Goal: Check status: Check status

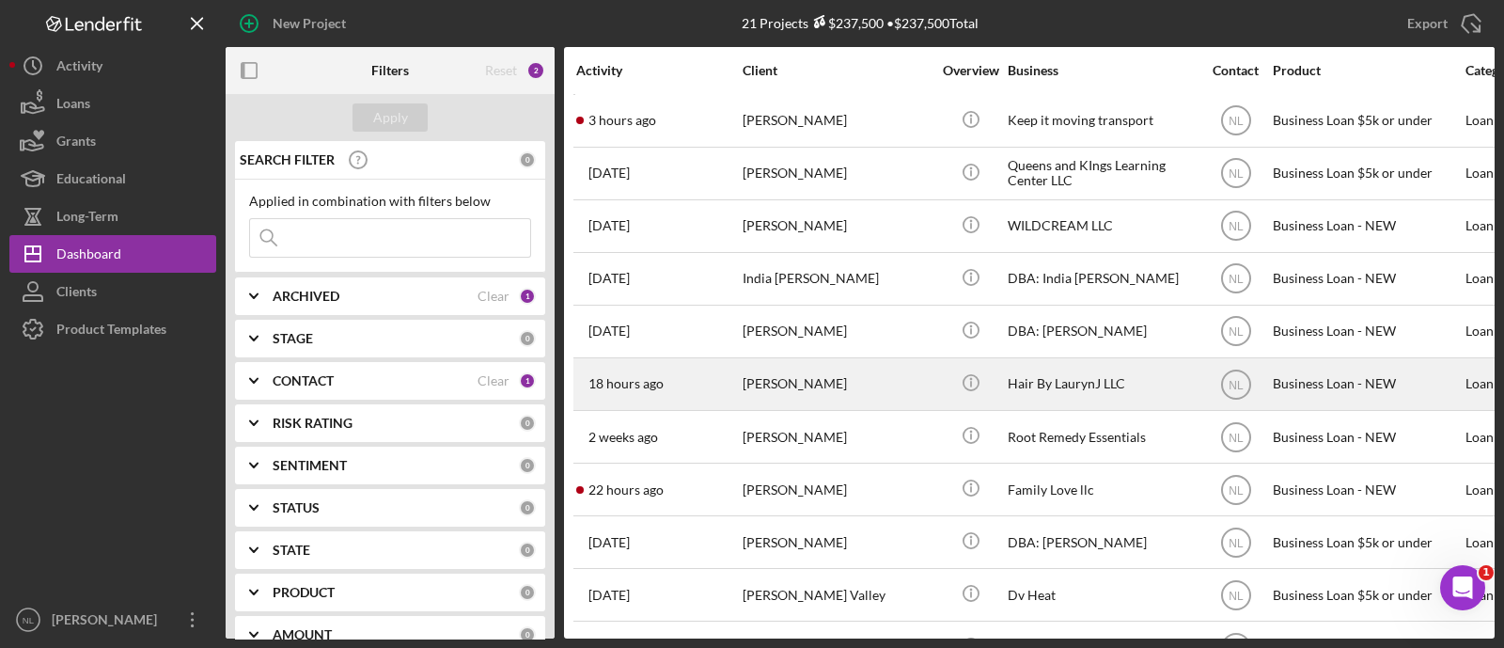
click at [800, 378] on div "[PERSON_NAME]" at bounding box center [837, 384] width 188 height 50
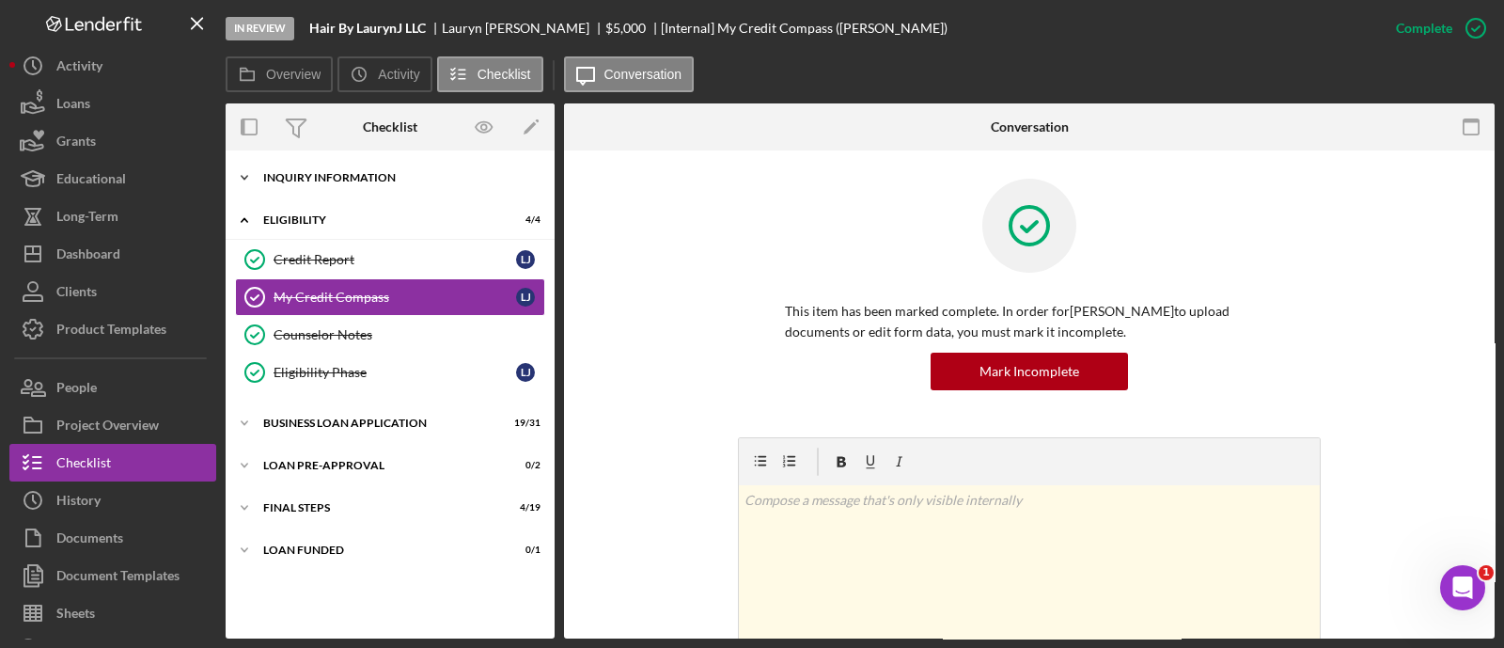
click at [369, 173] on div "INQUIRY INFORMATION" at bounding box center [397, 177] width 268 height 11
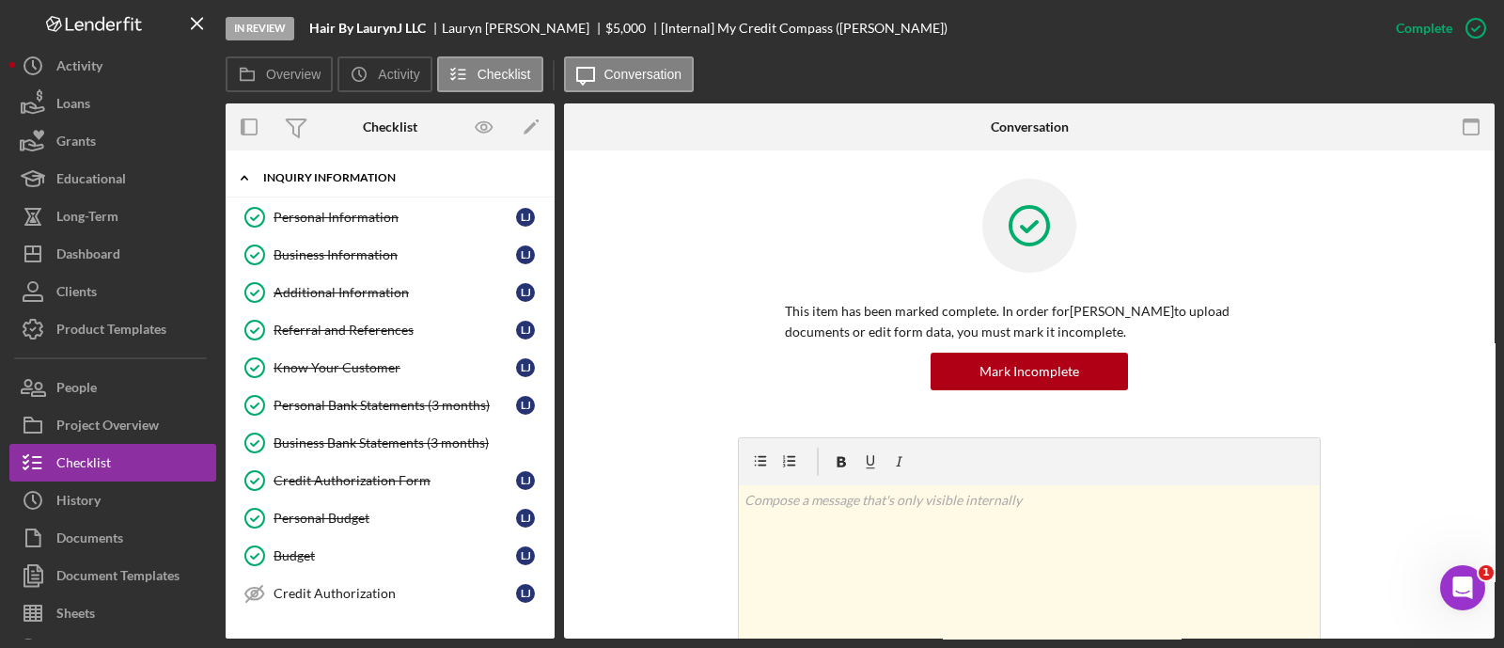
scroll to position [359, 0]
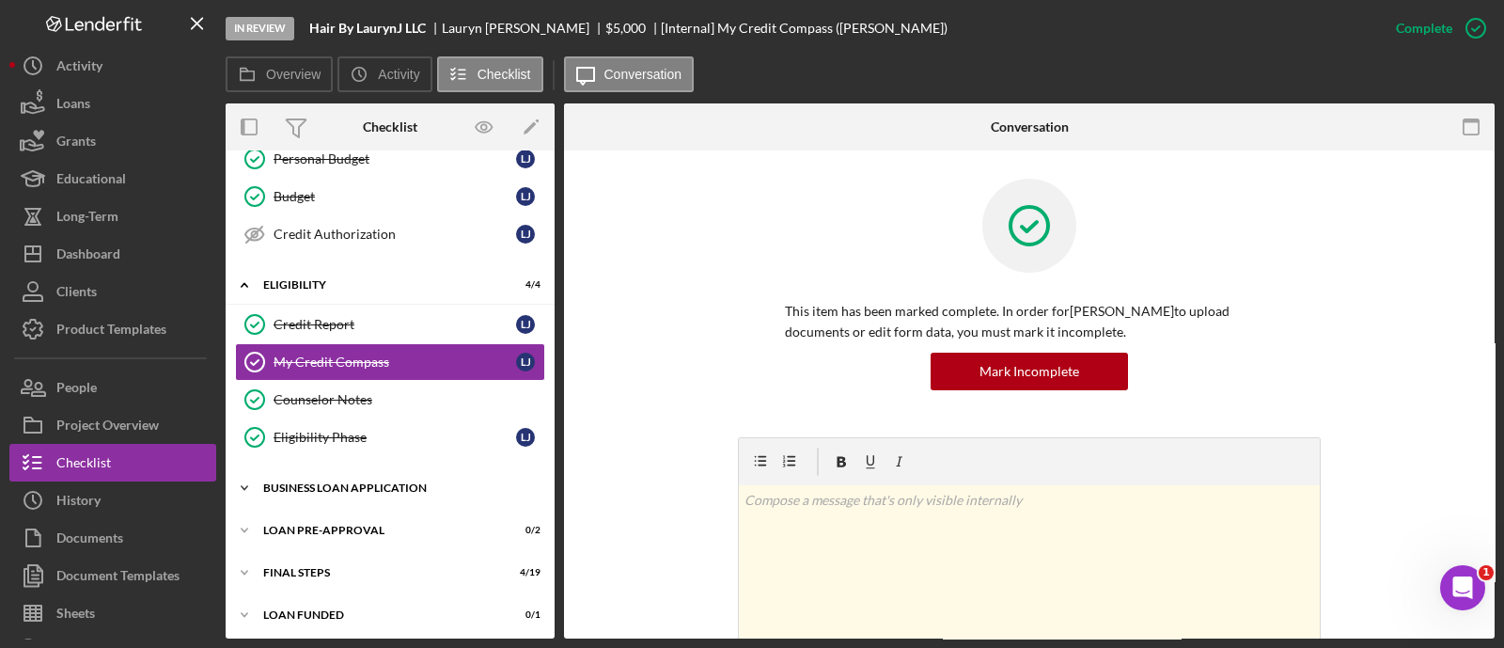
click at [381, 500] on div "Icon/Expander BUSINESS LOAN APPLICATION 19 / 31" at bounding box center [390, 488] width 329 height 38
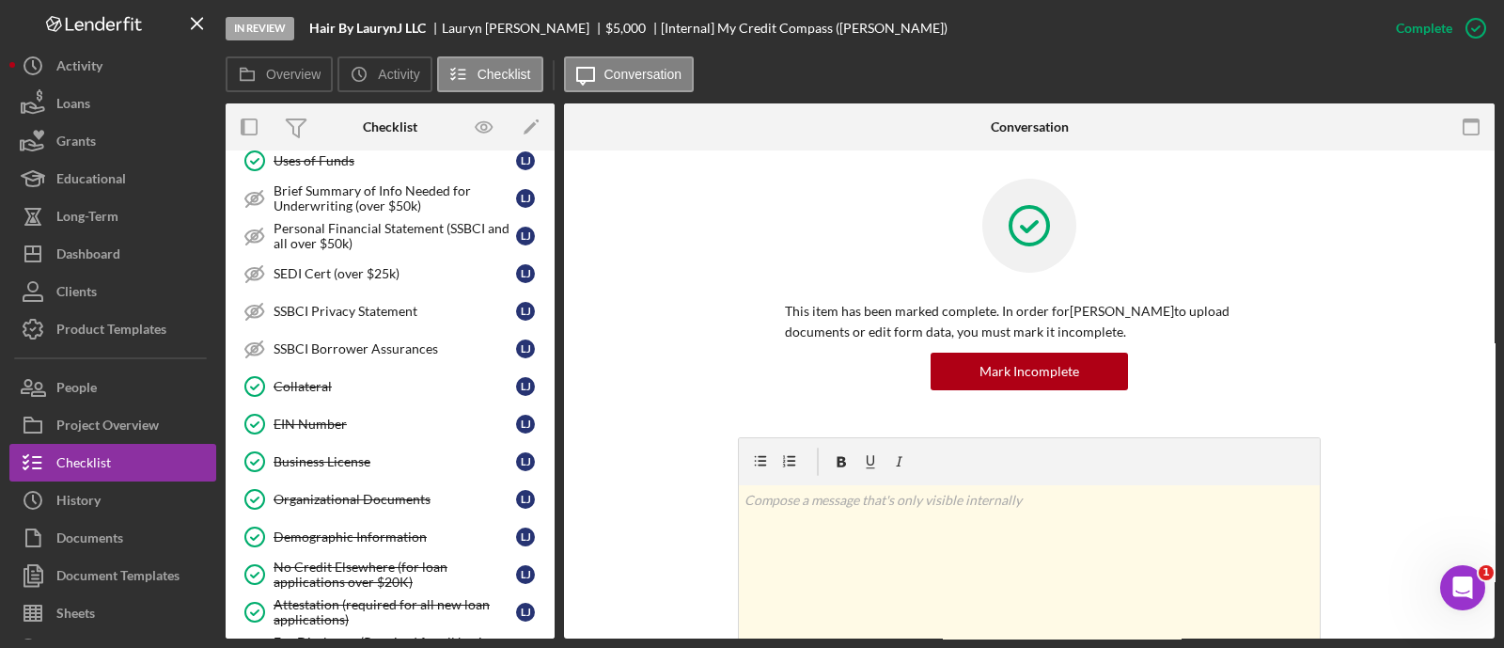
scroll to position [1525, 0]
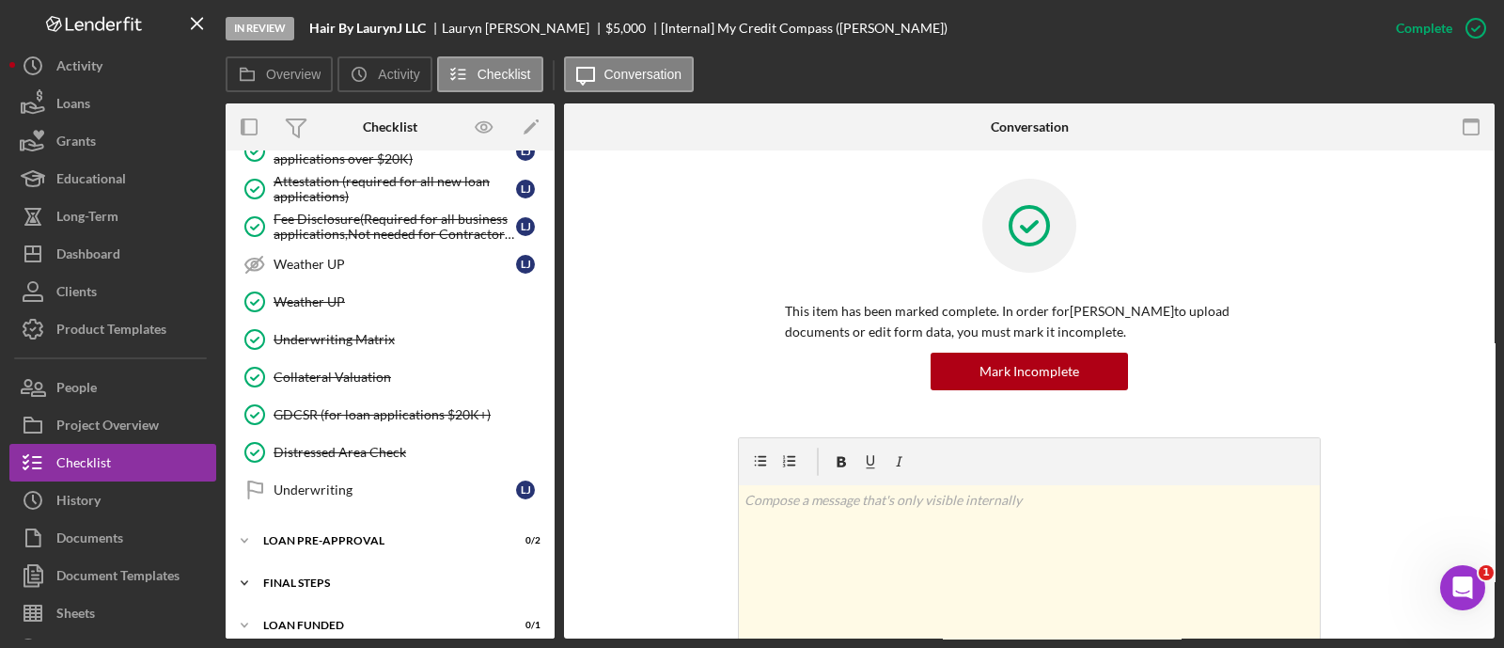
click at [387, 577] on div "FINAL STEPS" at bounding box center [397, 582] width 268 height 11
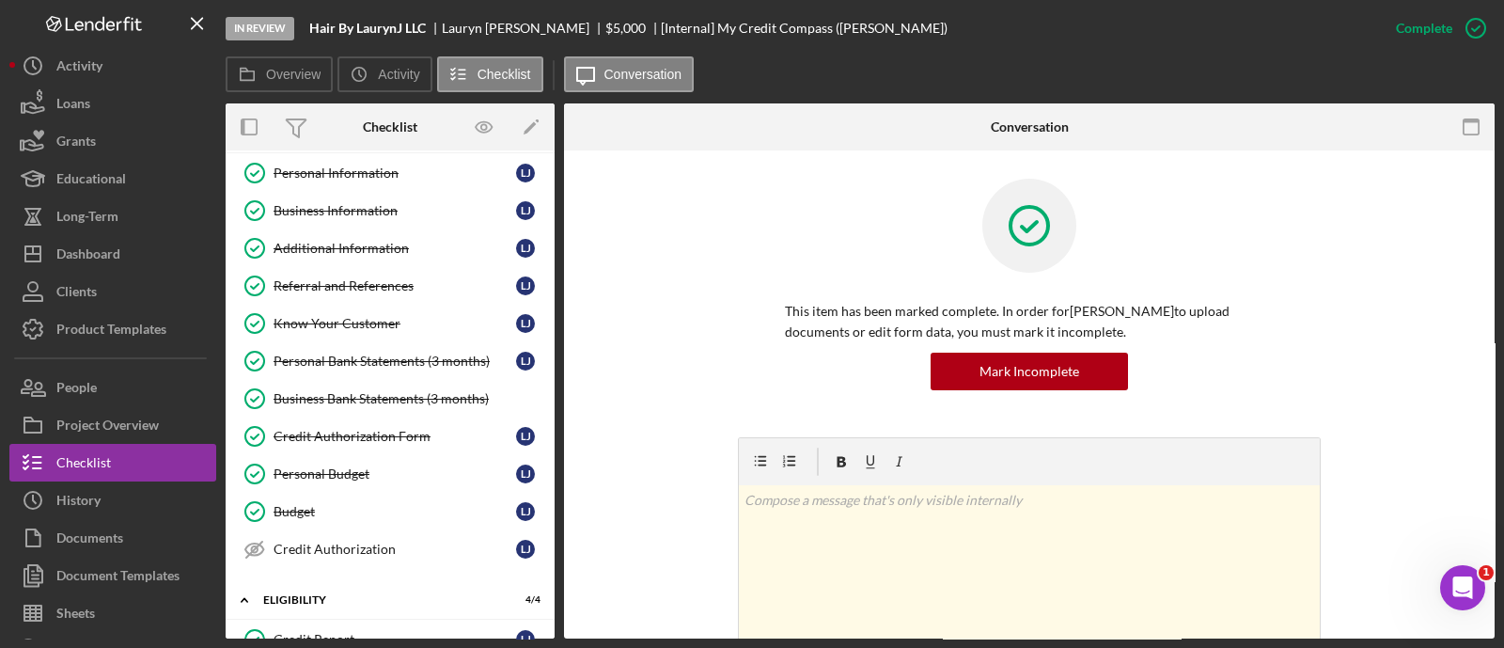
scroll to position [0, 0]
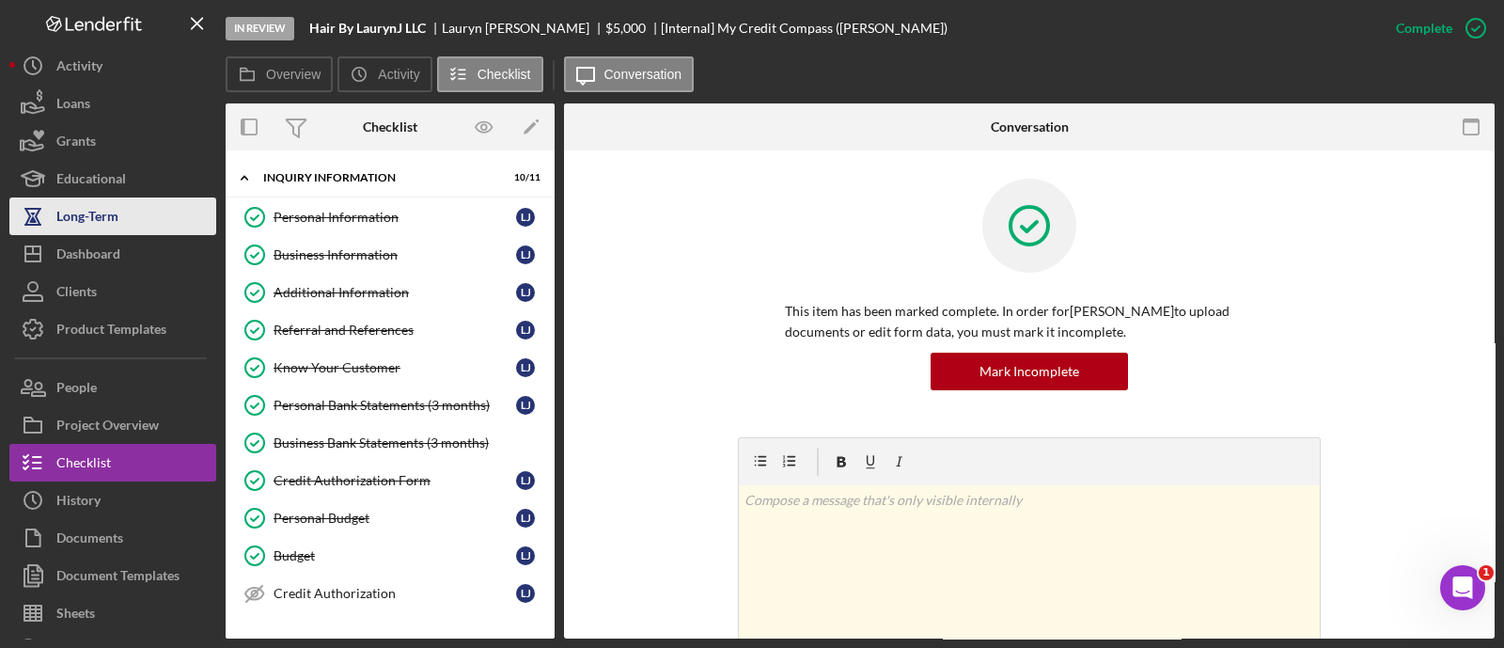
click at [118, 235] on div "Dashboard" at bounding box center [88, 256] width 64 height 42
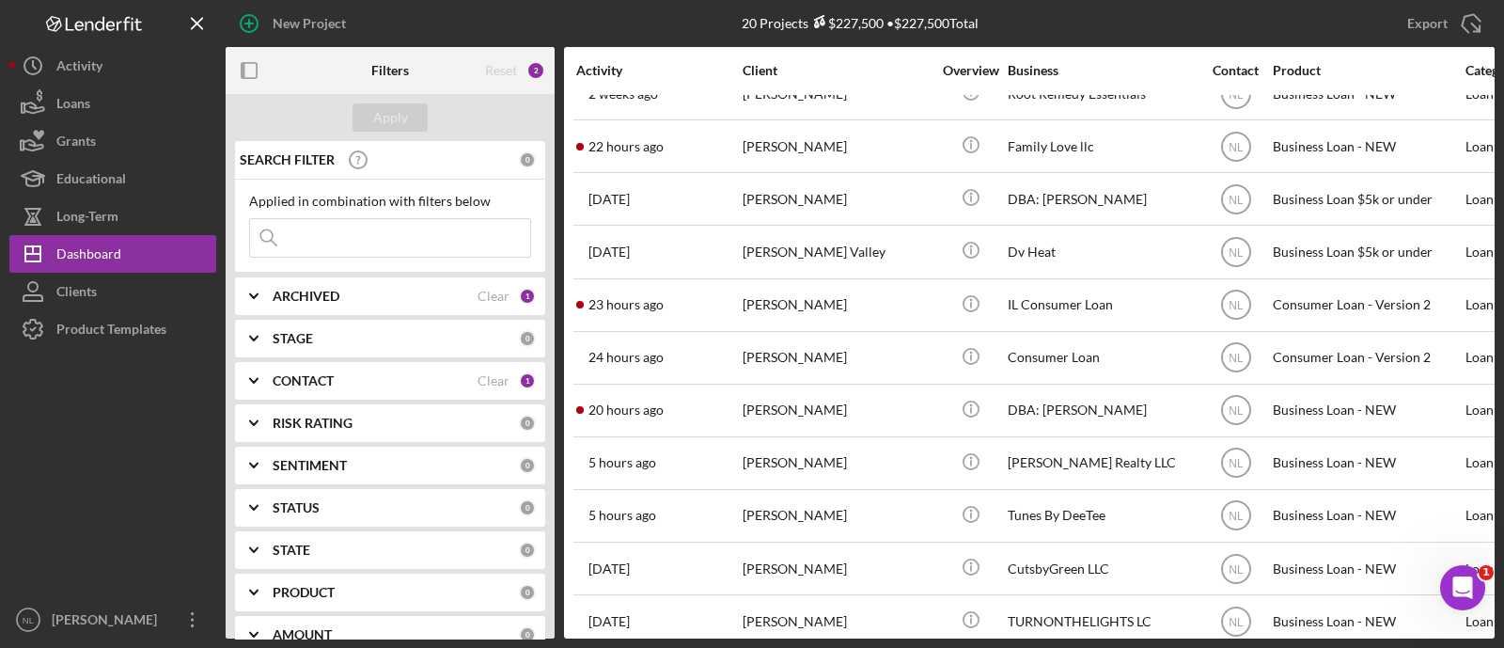
scroll to position [527, 0]
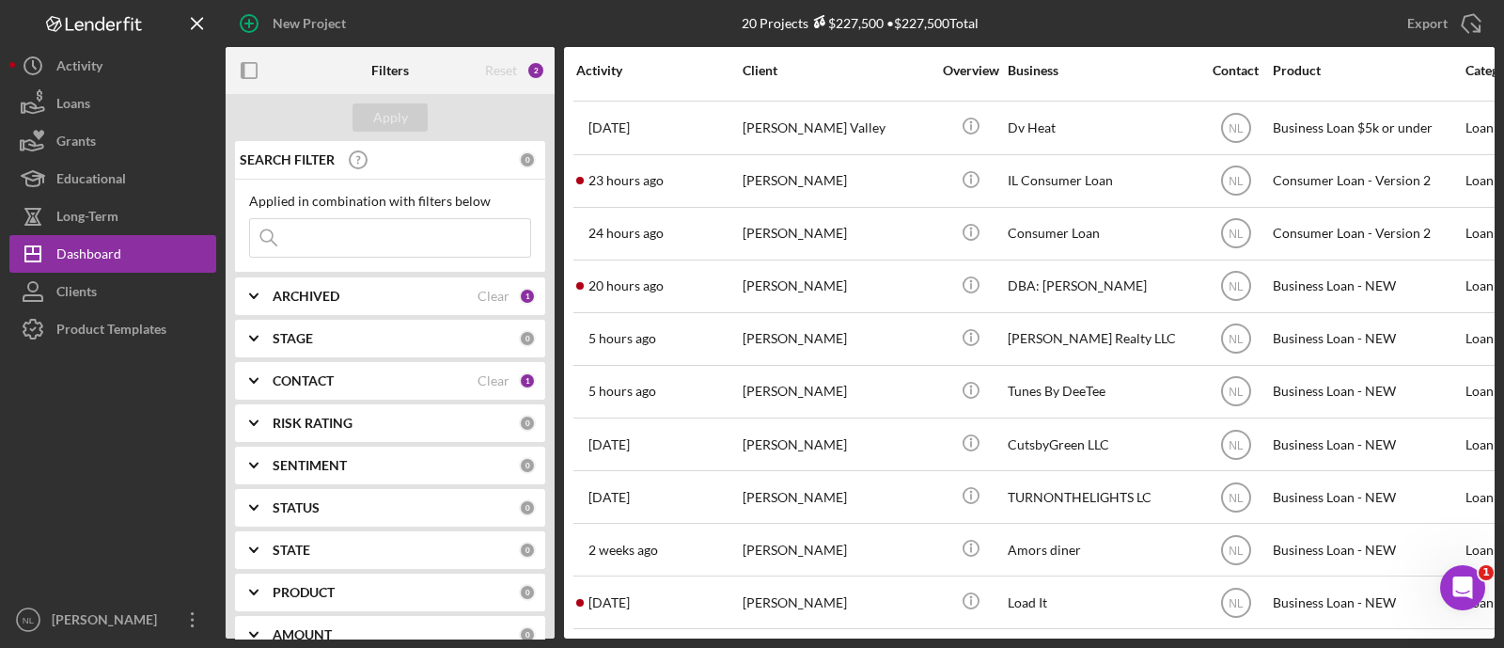
click at [743, 328] on div "[PERSON_NAME]" at bounding box center [837, 339] width 188 height 50
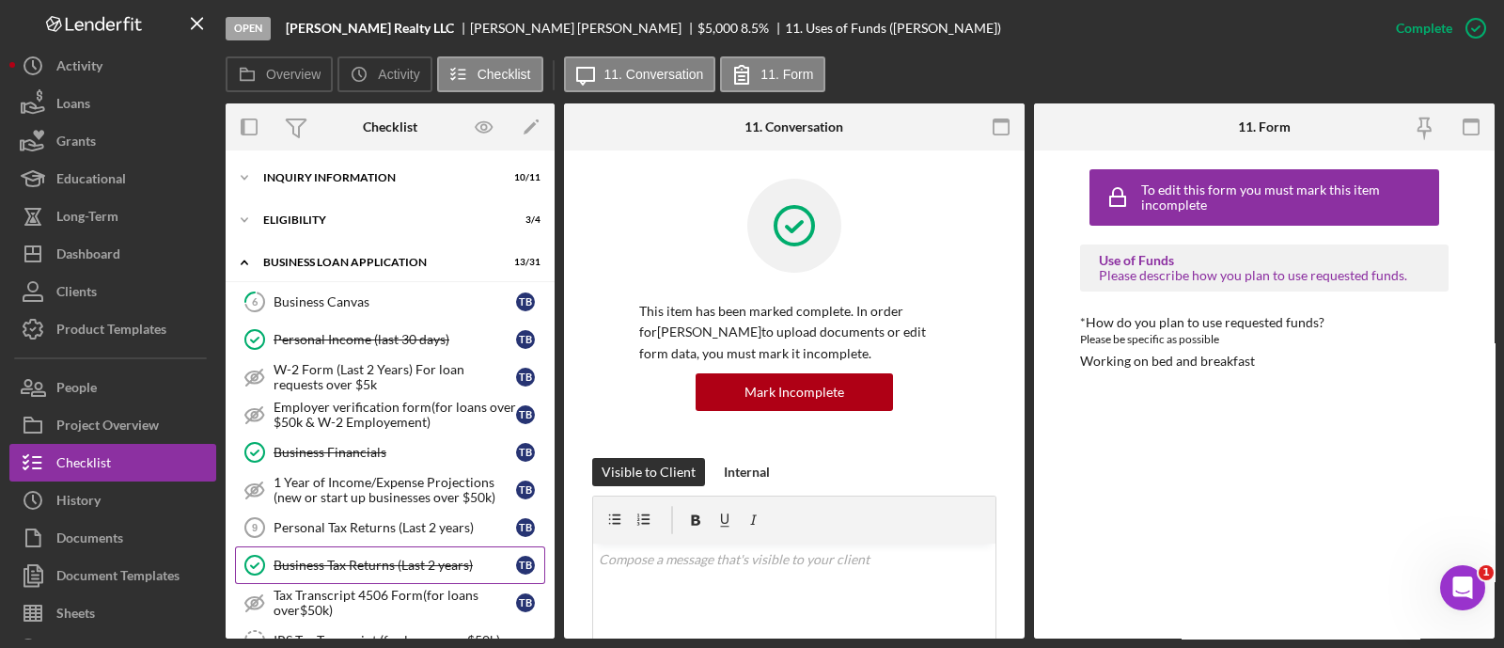
scroll to position [278, 0]
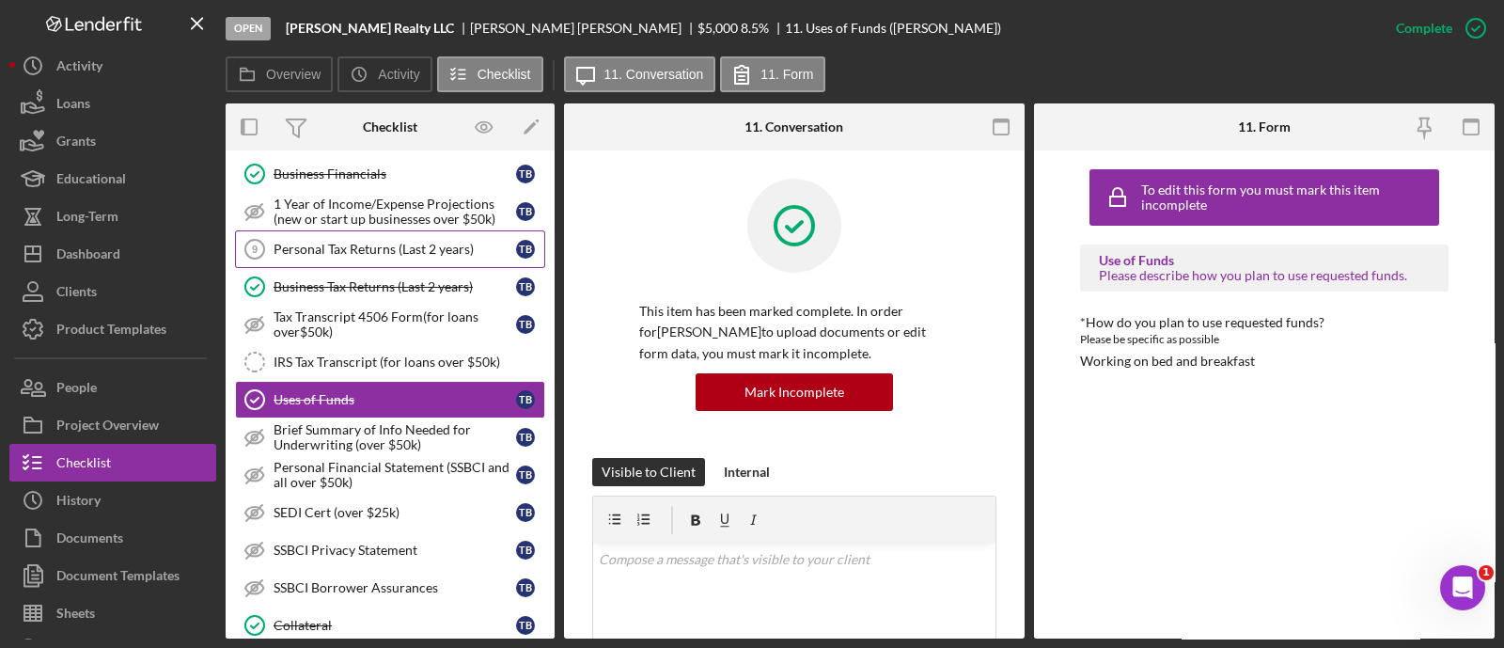
click at [341, 263] on link "Personal Tax Returns (Last 2 years) 9 Personal Tax Returns (Last 2 years) T B" at bounding box center [390, 249] width 310 height 38
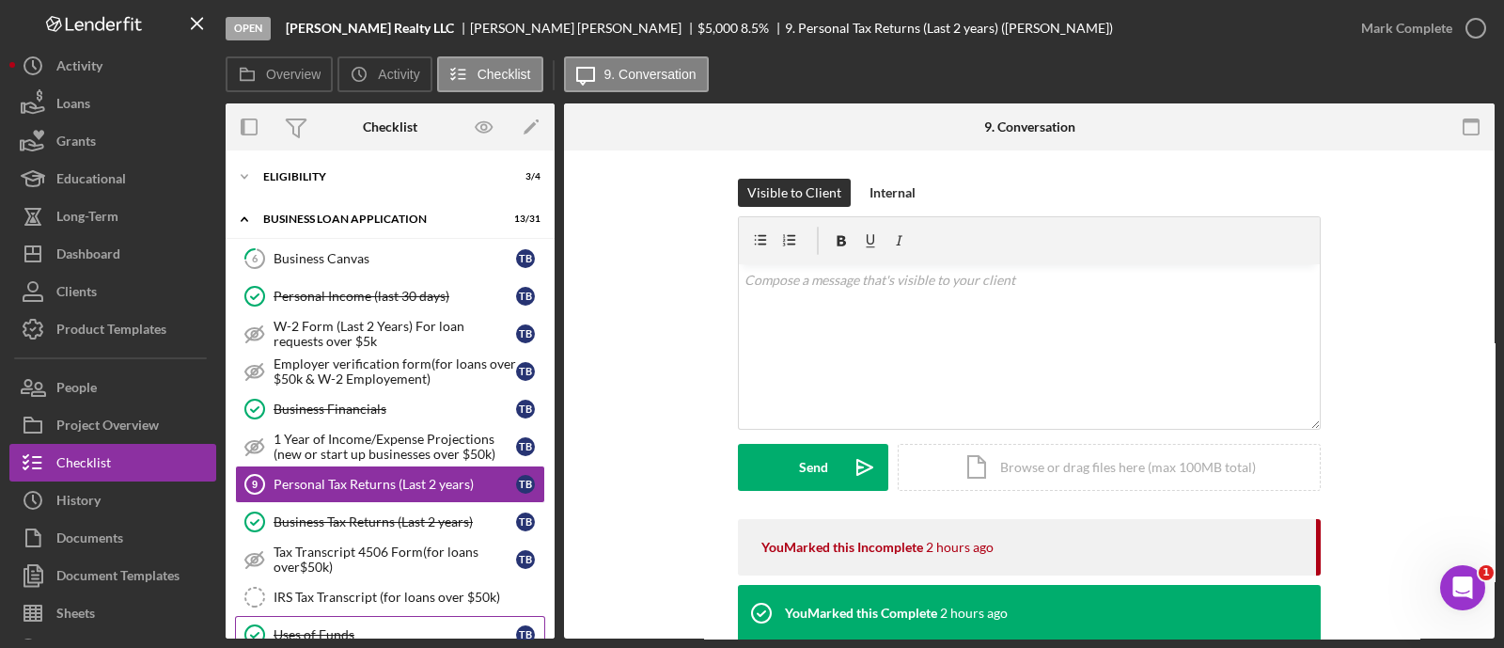
scroll to position [42, 0]
click at [355, 265] on div "Business Canvas" at bounding box center [395, 259] width 243 height 15
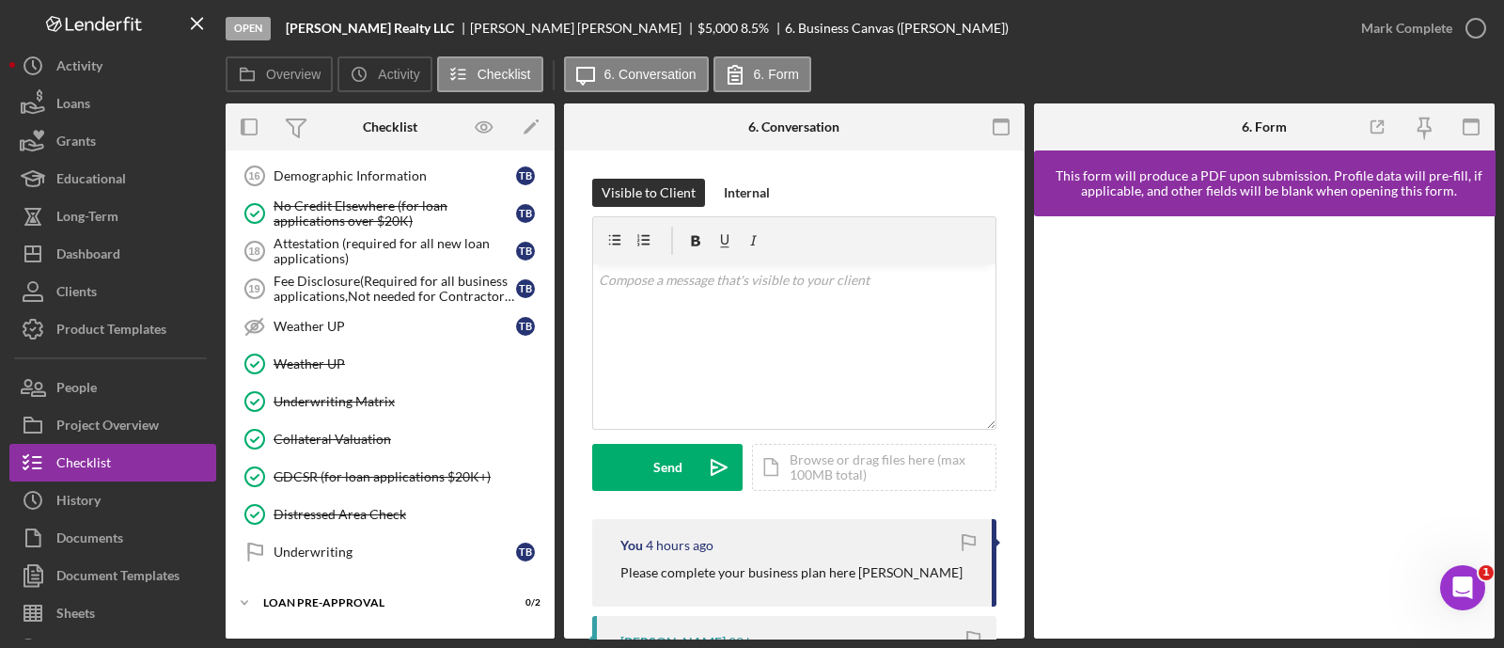
scroll to position [705, 0]
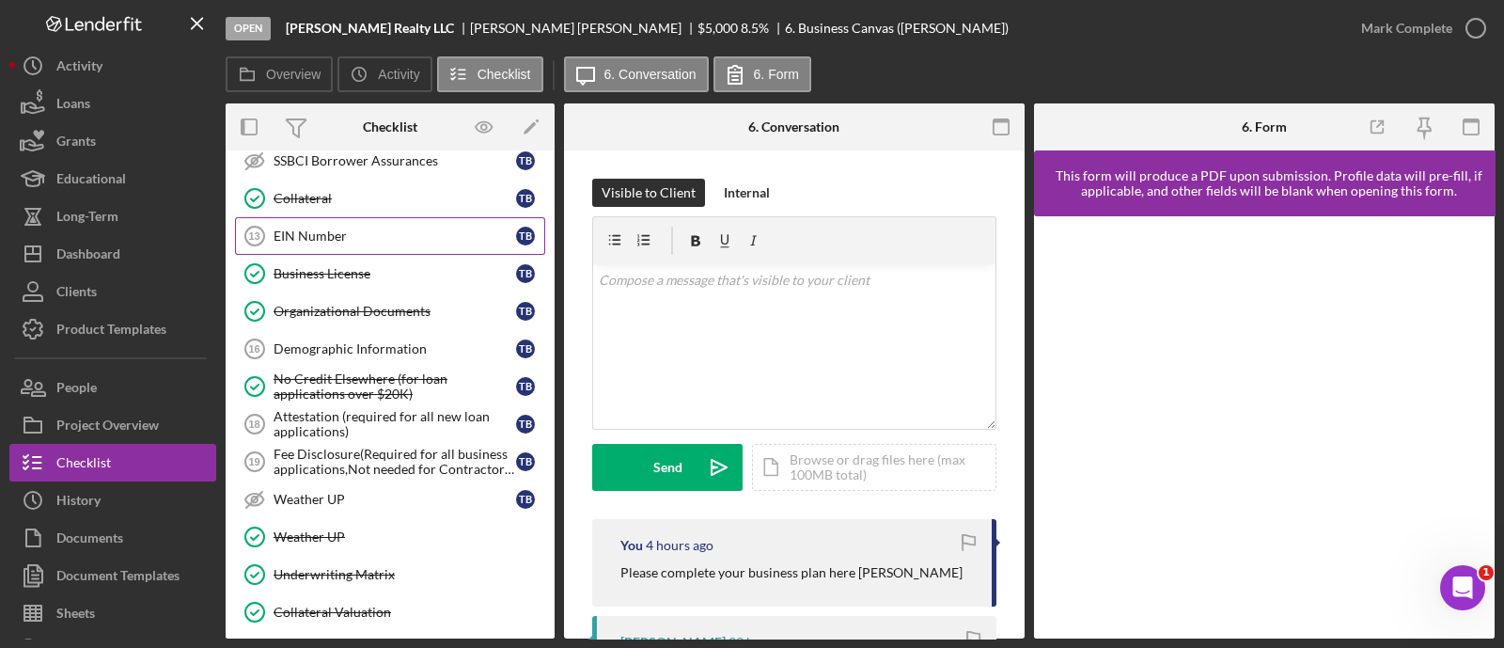
click at [402, 232] on div "EIN Number" at bounding box center [395, 235] width 243 height 15
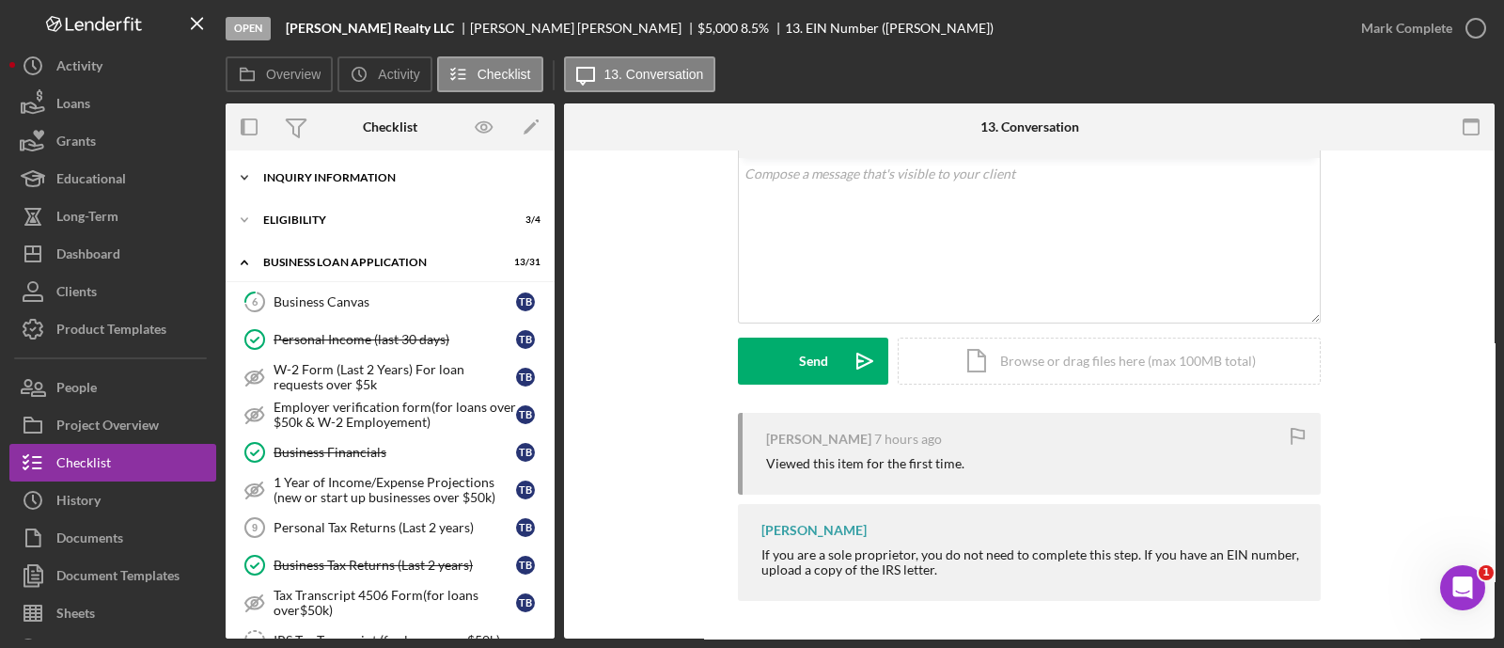
click at [376, 182] on div "INQUIRY INFORMATION" at bounding box center [397, 177] width 268 height 11
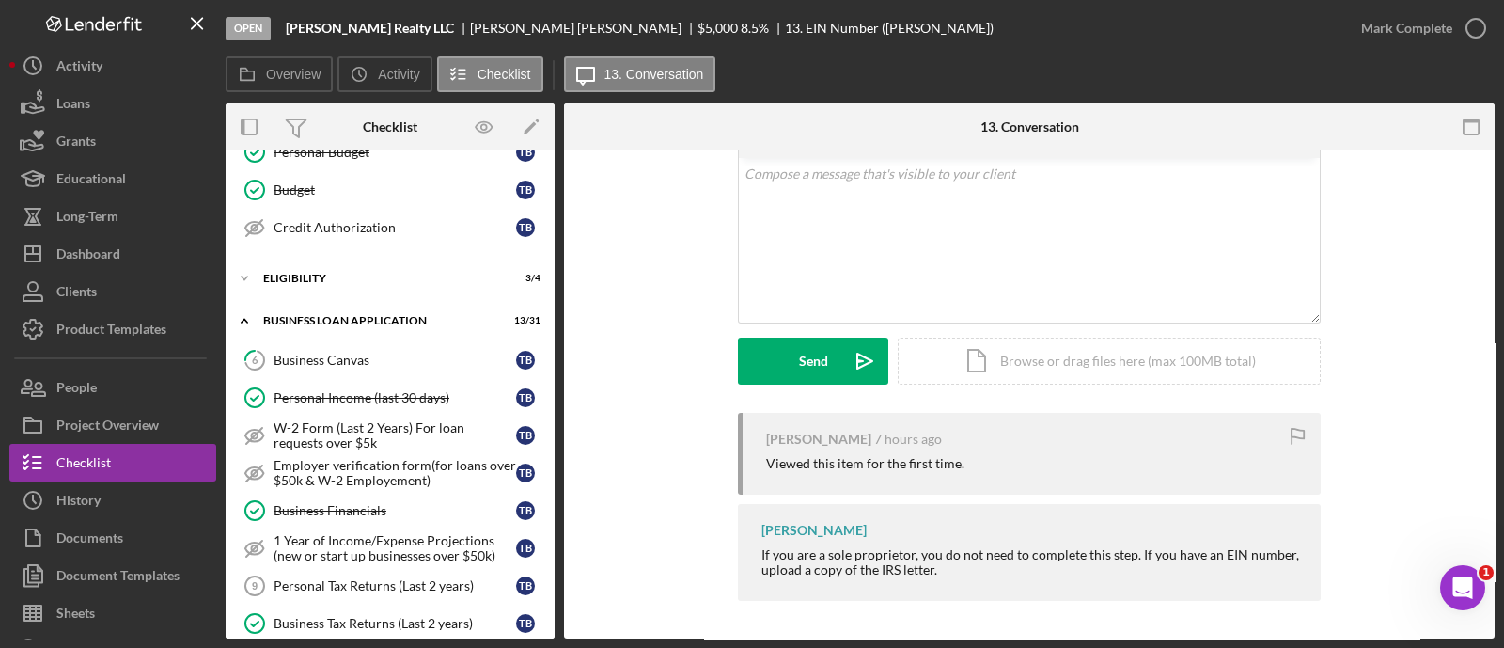
scroll to position [422, 0]
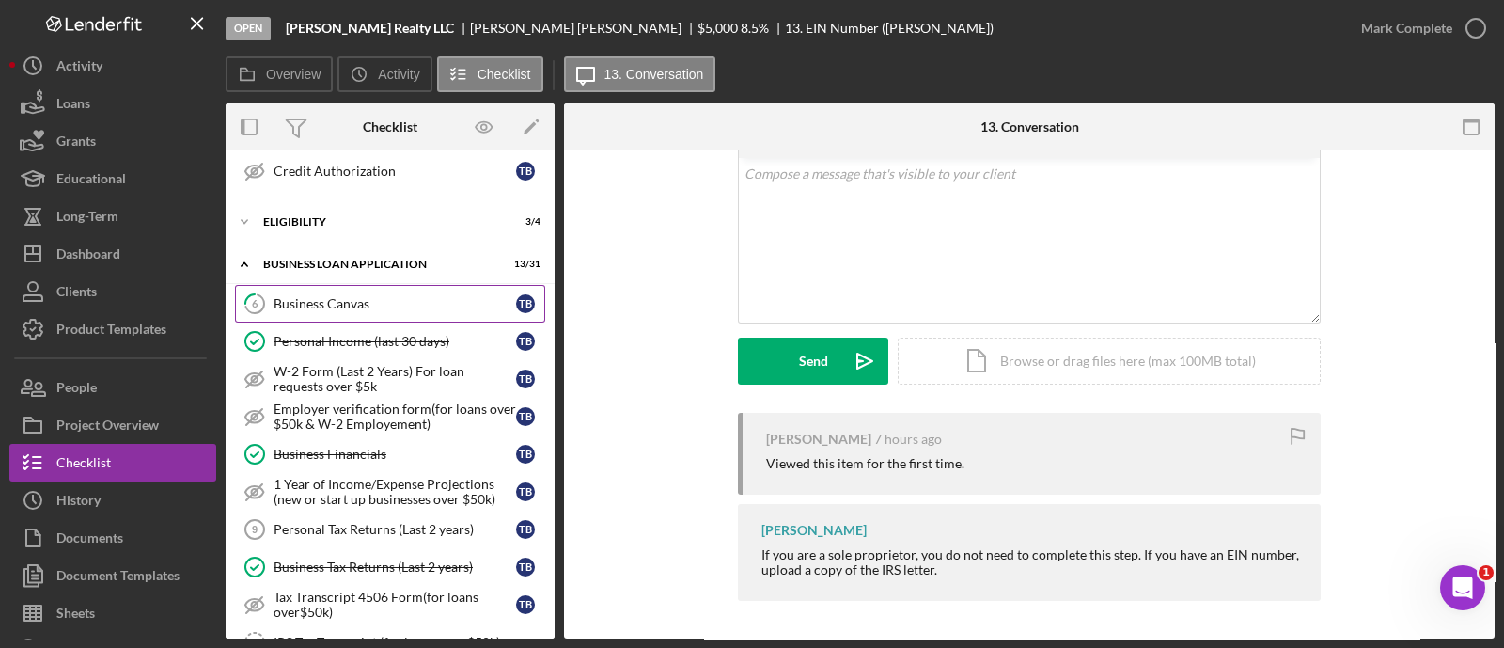
click at [415, 285] on link "6 Business Canvas T B" at bounding box center [390, 304] width 310 height 38
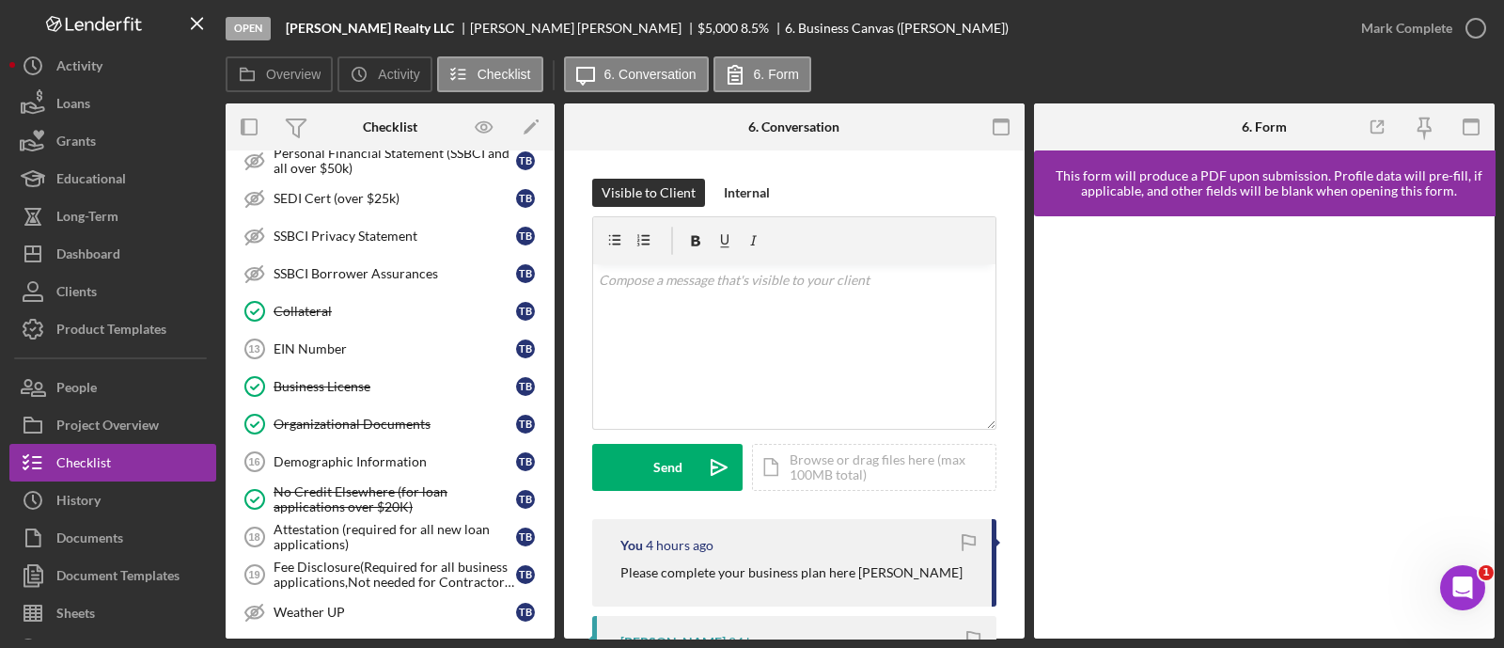
scroll to position [1021, 0]
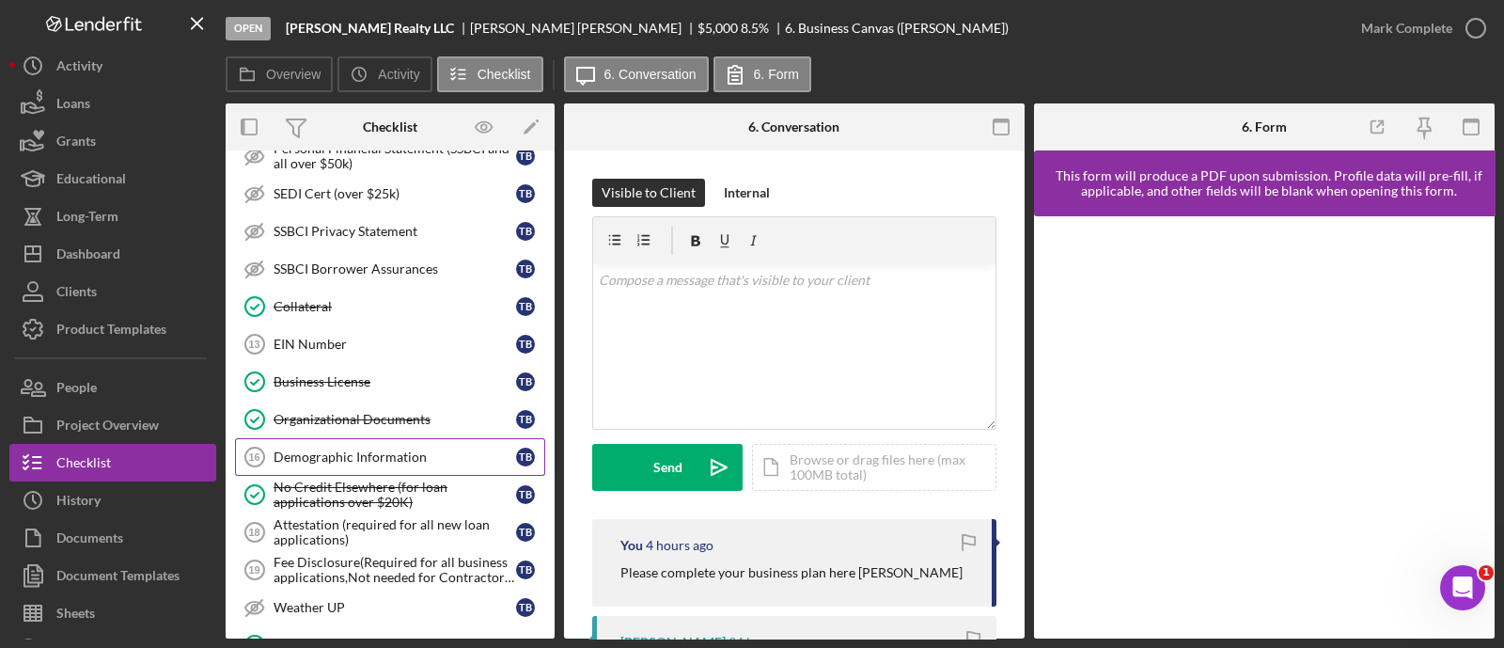
click at [432, 438] on link "Demographic Information 16 Demographic Information T B" at bounding box center [390, 457] width 310 height 38
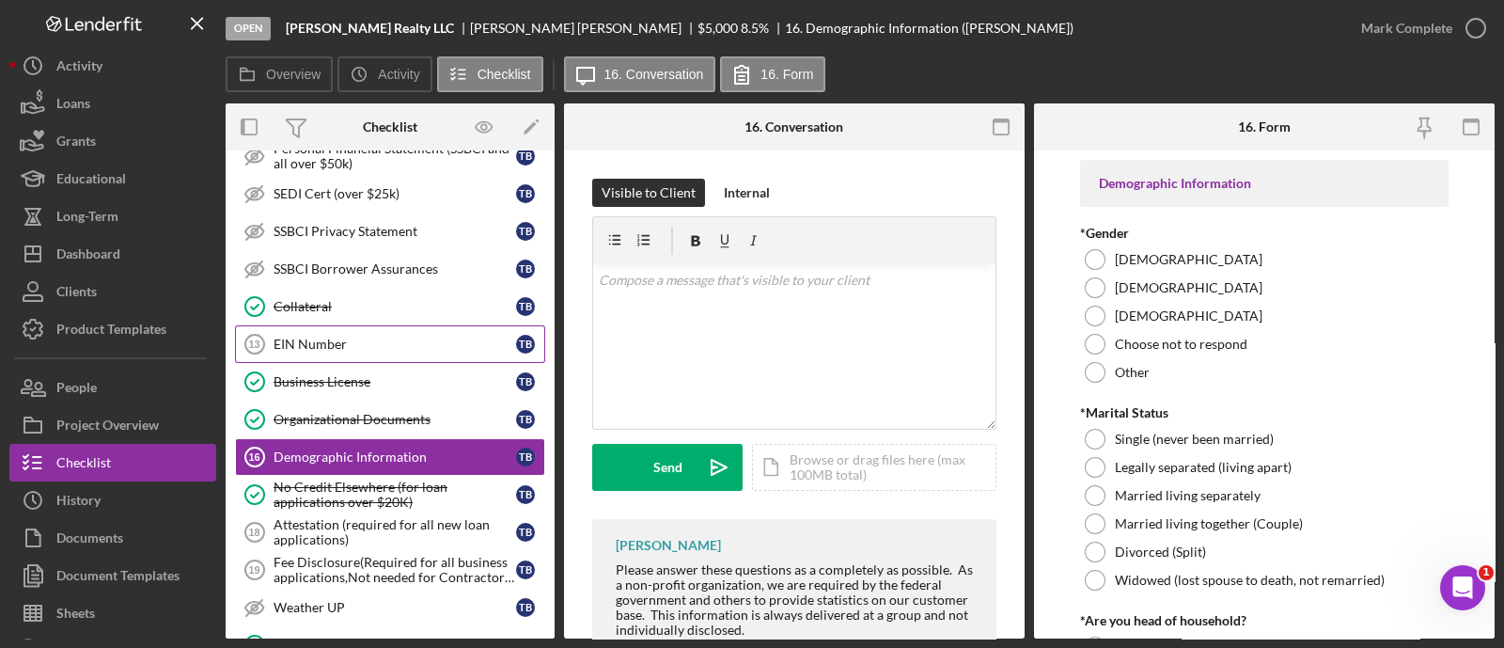
click at [353, 325] on link "EIN Number 13 EIN Number T B" at bounding box center [390, 344] width 310 height 38
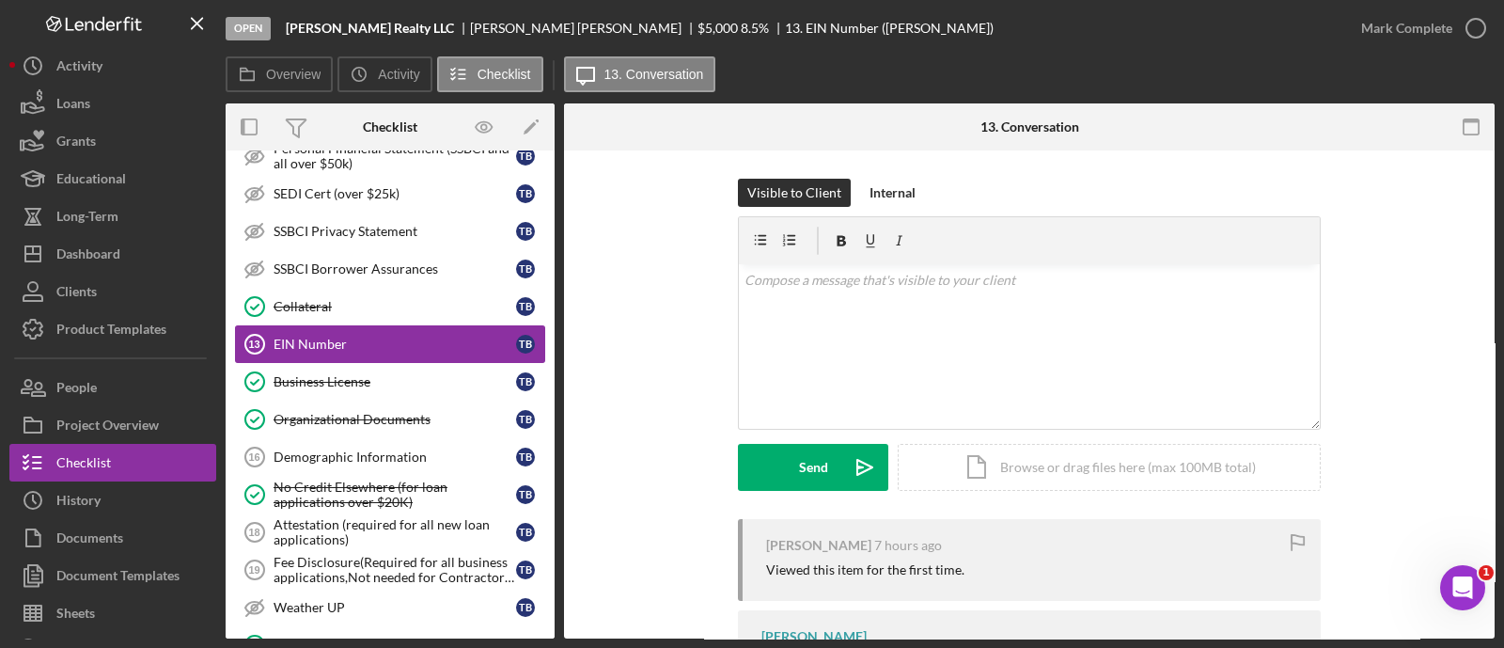
scroll to position [1366, 0]
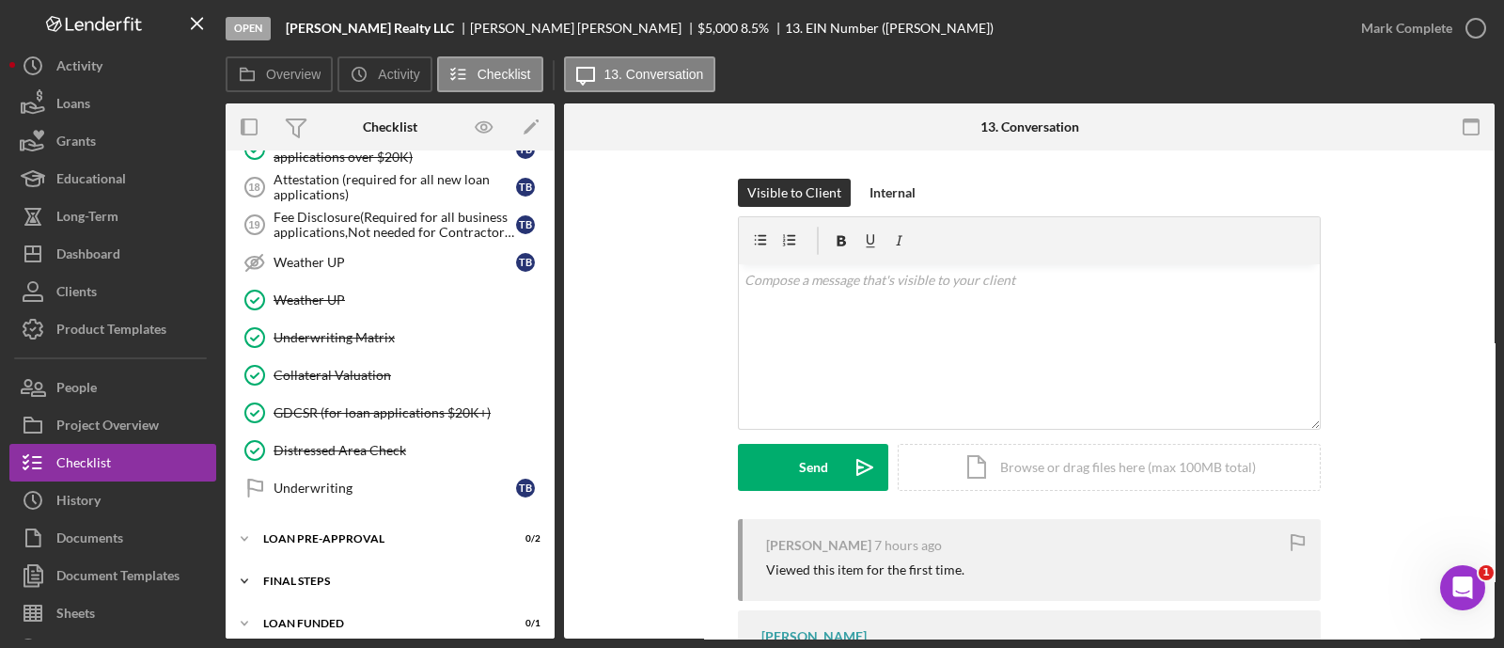
click at [400, 562] on div "Icon/Expander FINAL STEPS 2 / 19" at bounding box center [390, 581] width 329 height 38
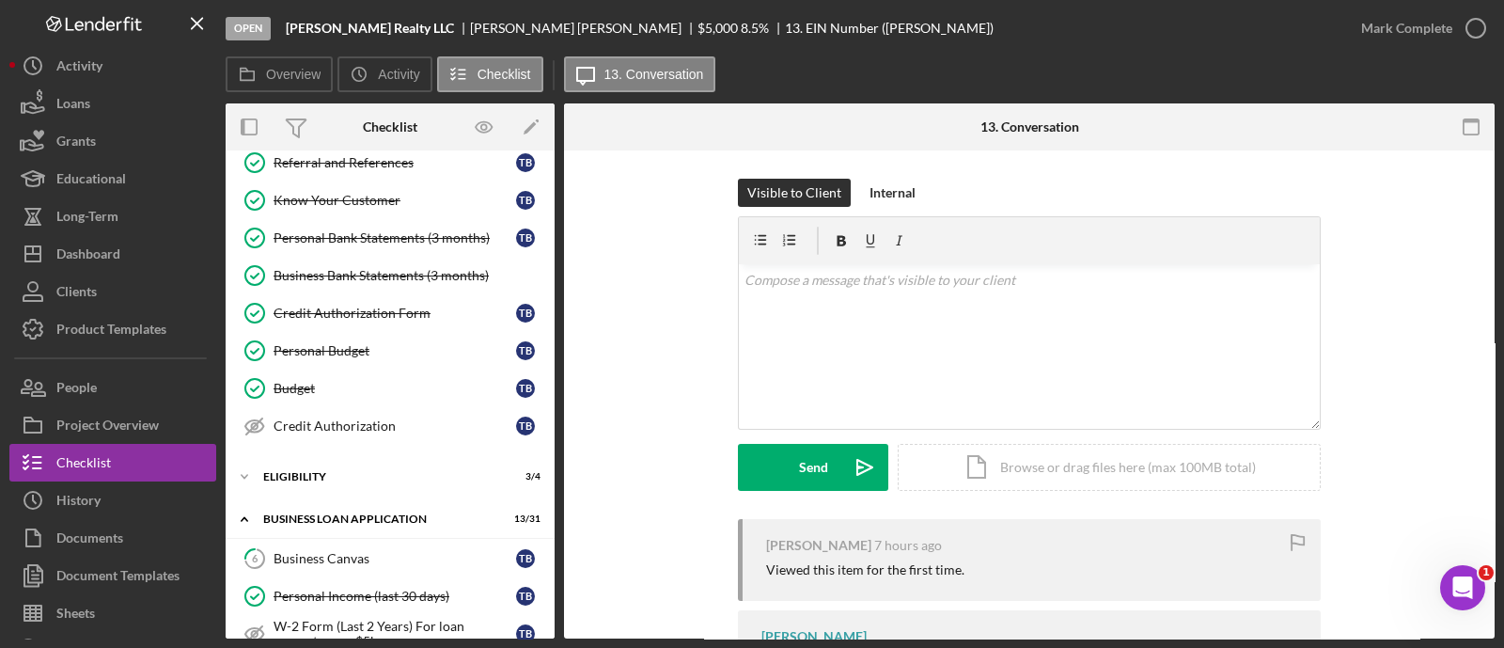
scroll to position [0, 0]
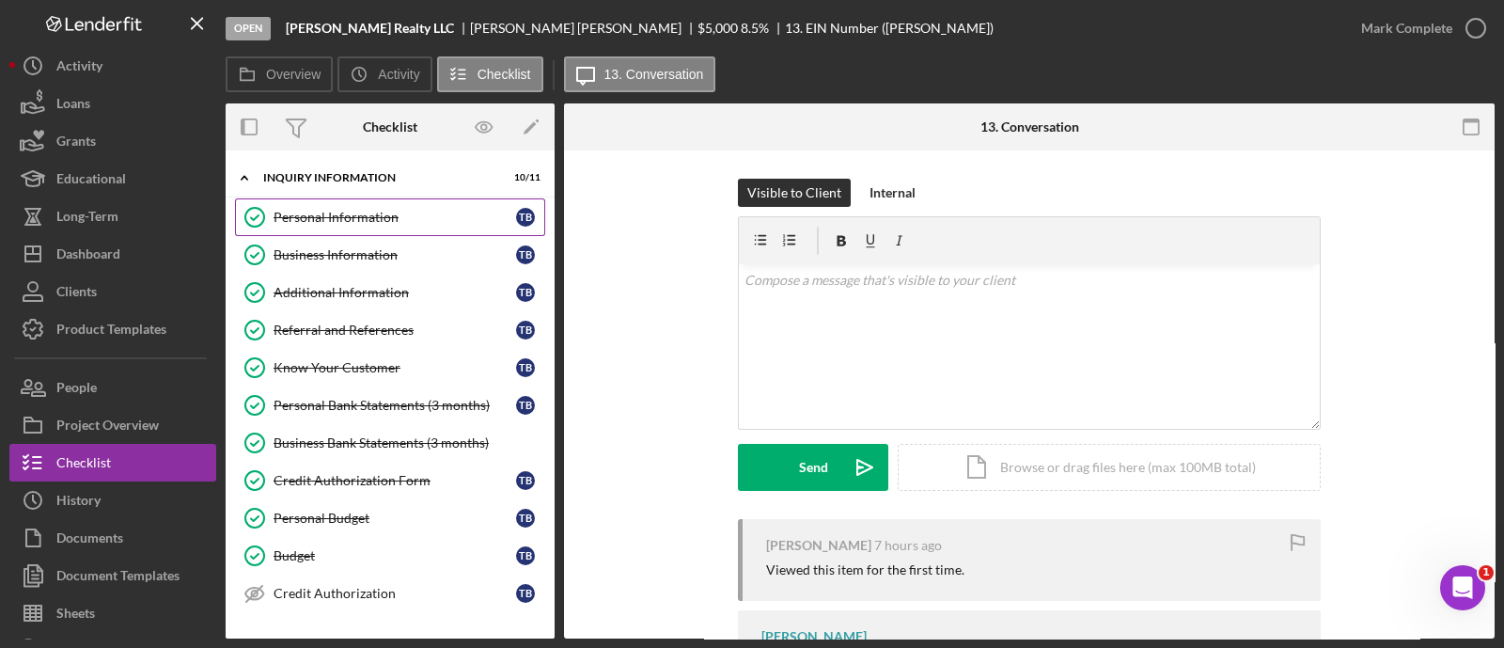
click at [372, 229] on link "Personal Information Personal Information T B" at bounding box center [390, 217] width 310 height 38
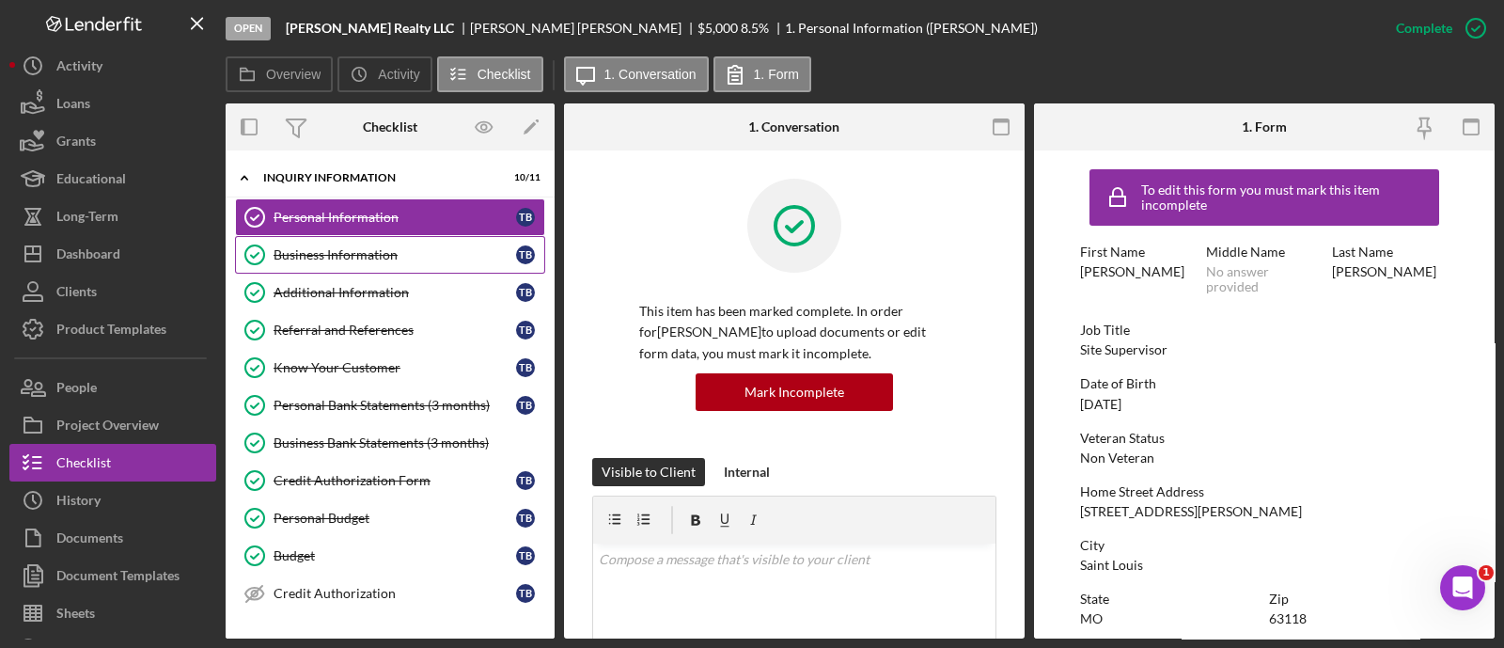
click at [362, 259] on div "Business Information" at bounding box center [395, 254] width 243 height 15
